Goal: Navigation & Orientation: Find specific page/section

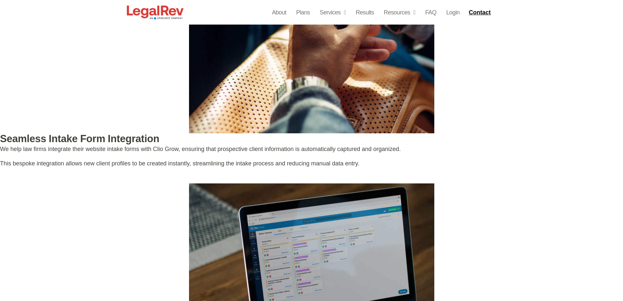
scroll to position [1234, 0]
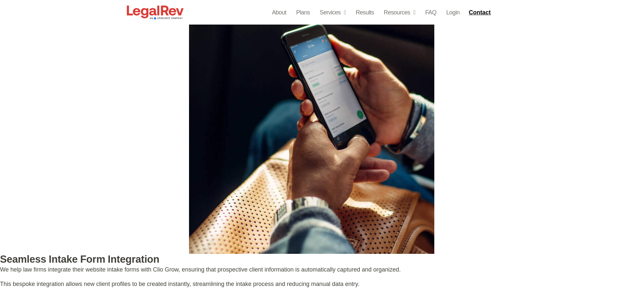
drag, startPoint x: 626, startPoint y: 67, endPoint x: 609, endPoint y: 239, distance: 172.6
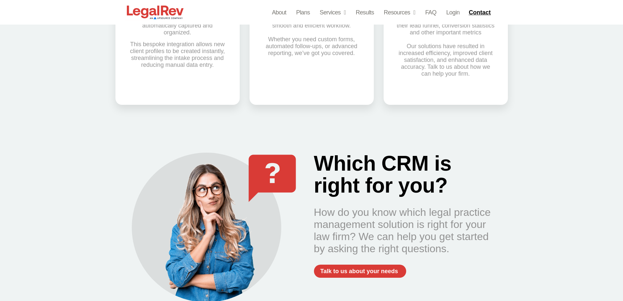
scroll to position [1243, 0]
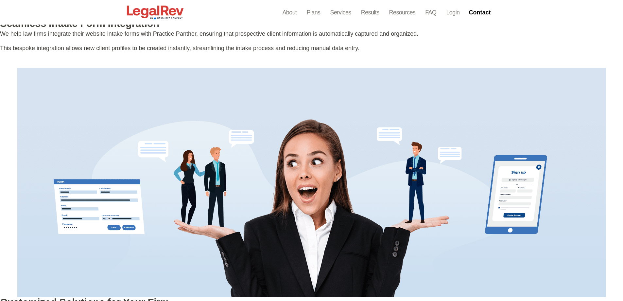
scroll to position [1374, 0]
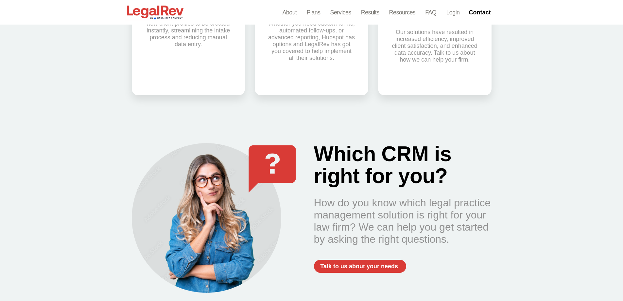
scroll to position [1439, 0]
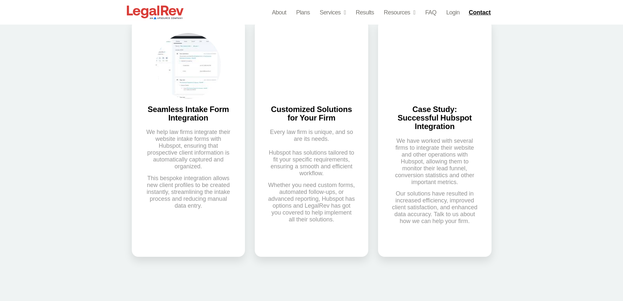
scroll to position [1317, 0]
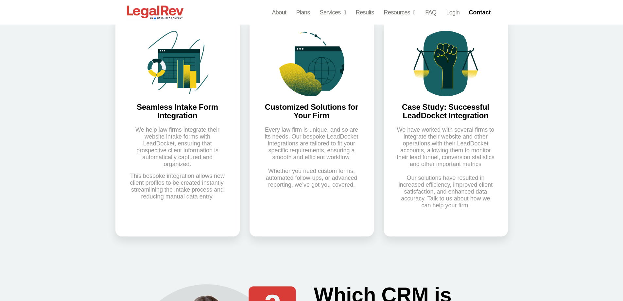
scroll to position [1243, 0]
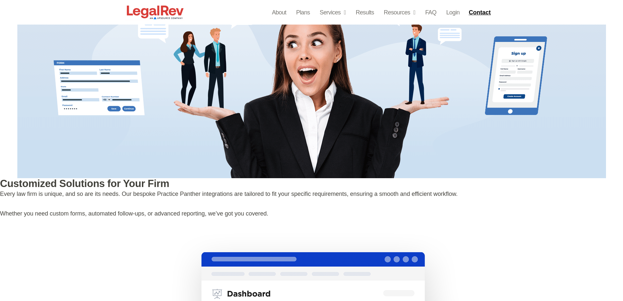
scroll to position [1350, 0]
